Goal: Information Seeking & Learning: Learn about a topic

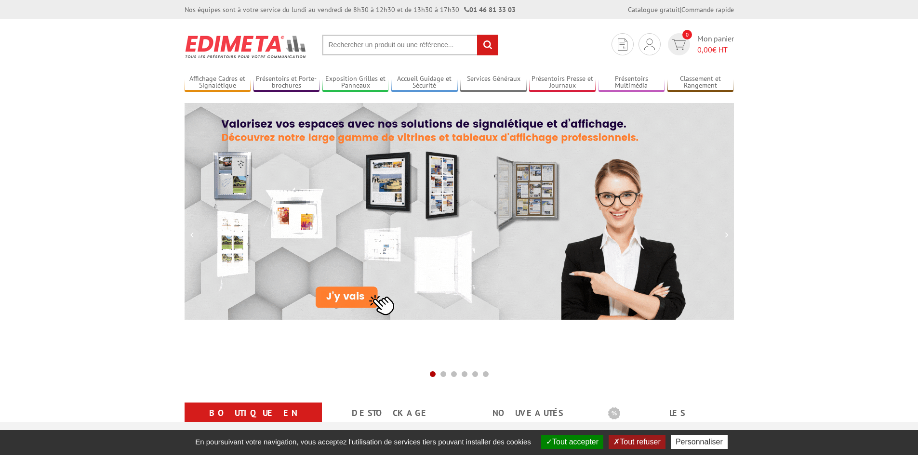
click at [351, 43] on input "text" at bounding box center [410, 45] width 176 height 21
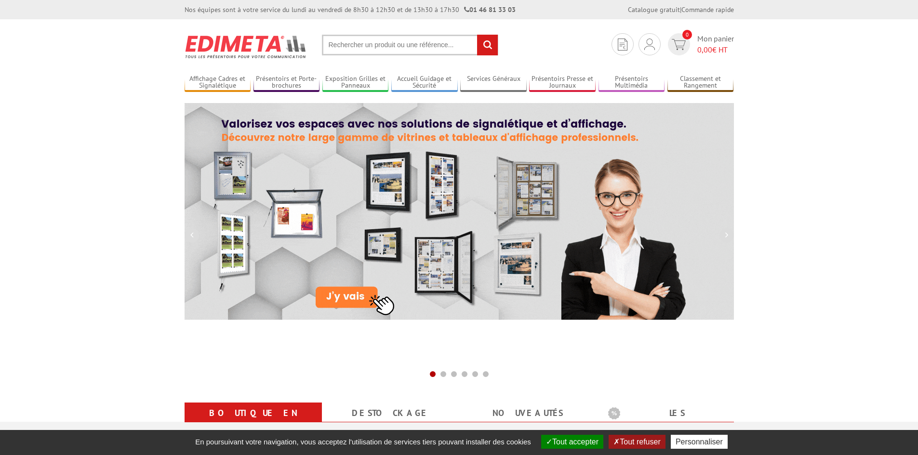
click at [351, 43] on input "text" at bounding box center [410, 45] width 176 height 21
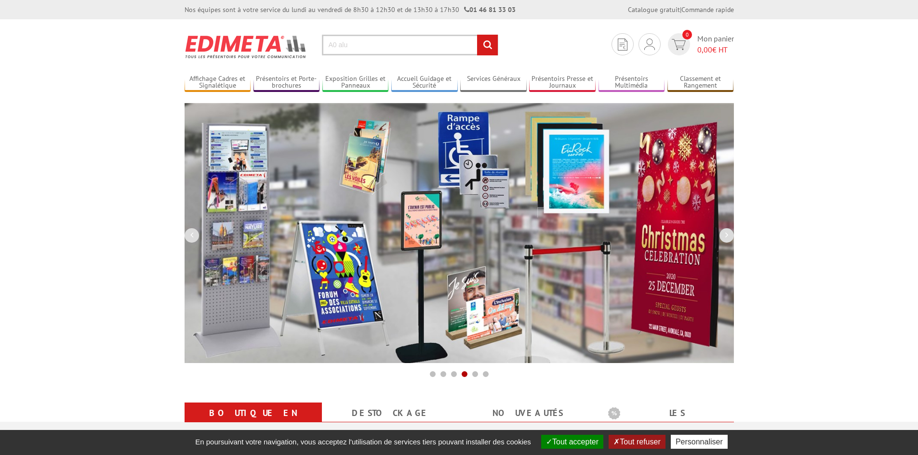
type input "A0 alu"
click at [490, 48] on input "rechercher" at bounding box center [487, 45] width 21 height 21
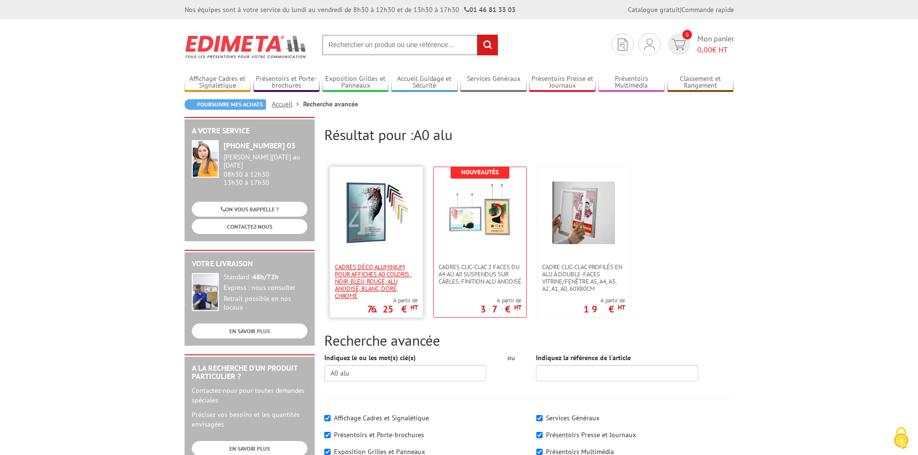
click at [394, 279] on span "Cadres déco aluminium pour affiches A0 Coloris : Noir, bleu, rouge, alu anodisé…" at bounding box center [376, 282] width 83 height 36
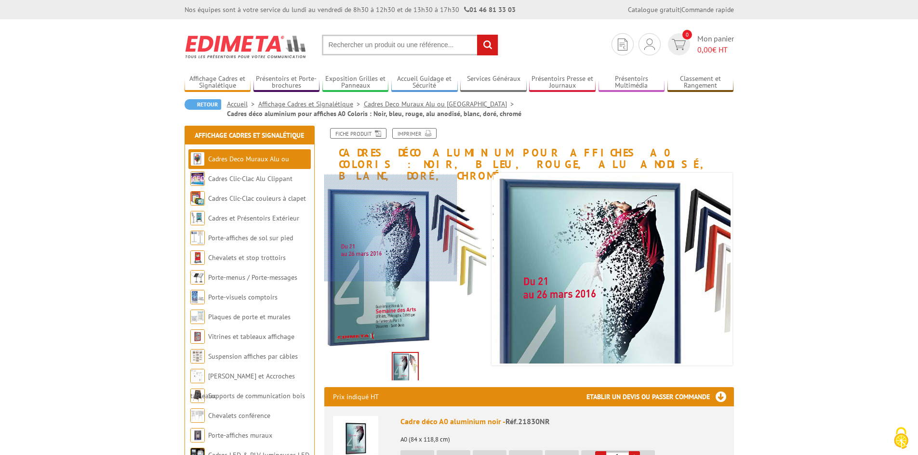
click at [376, 213] on div at bounding box center [390, 228] width 133 height 106
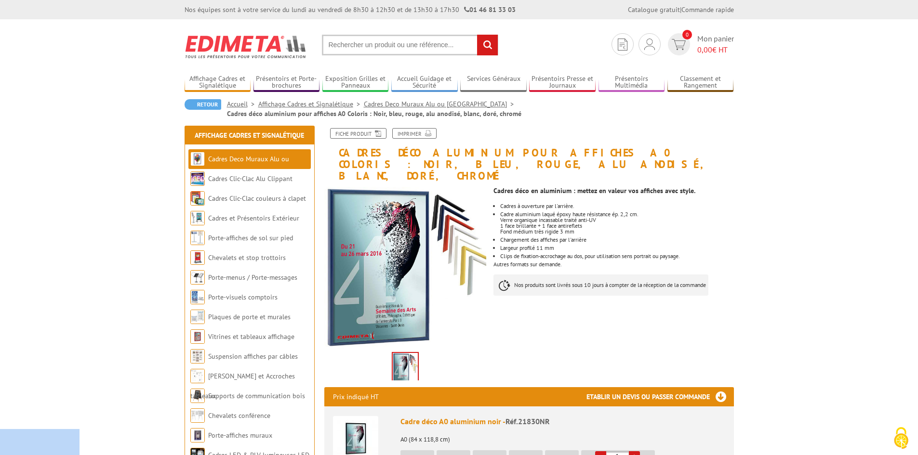
click at [392, 107] on link "Cadres Deco Muraux Alu ou [GEOGRAPHIC_DATA]" at bounding box center [441, 104] width 154 height 9
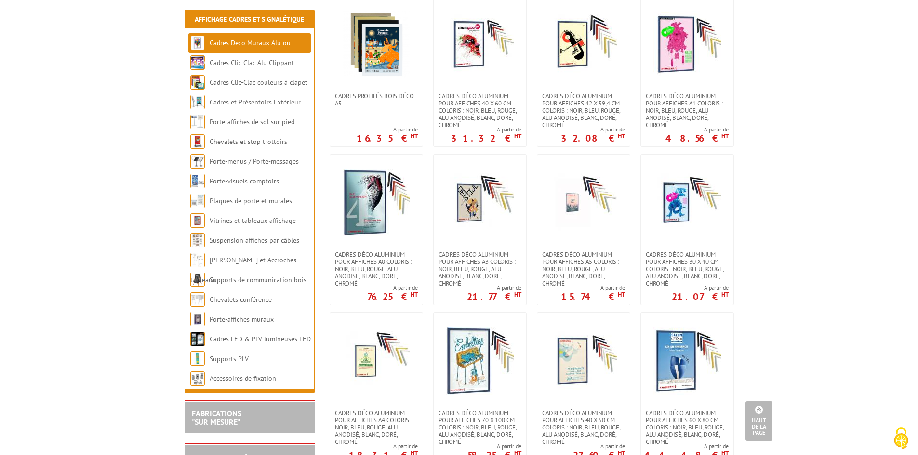
scroll to position [771, 0]
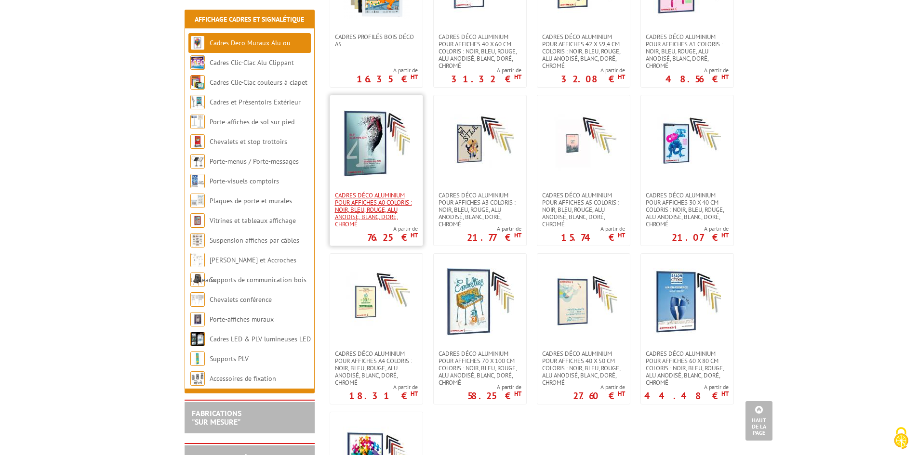
click at [359, 192] on span "Cadres déco aluminium pour affiches A0 Coloris : Noir, bleu, rouge, alu anodisé…" at bounding box center [376, 210] width 83 height 36
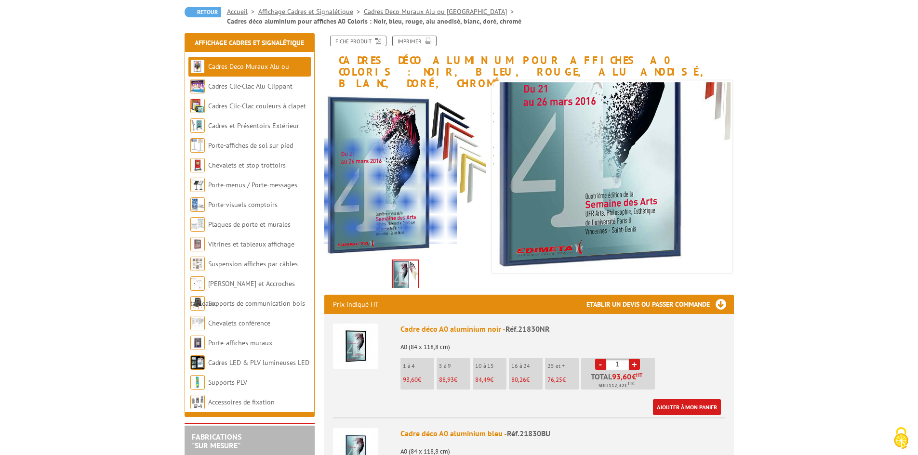
scroll to position [96, 0]
